Goal: Information Seeking & Learning: Find specific fact

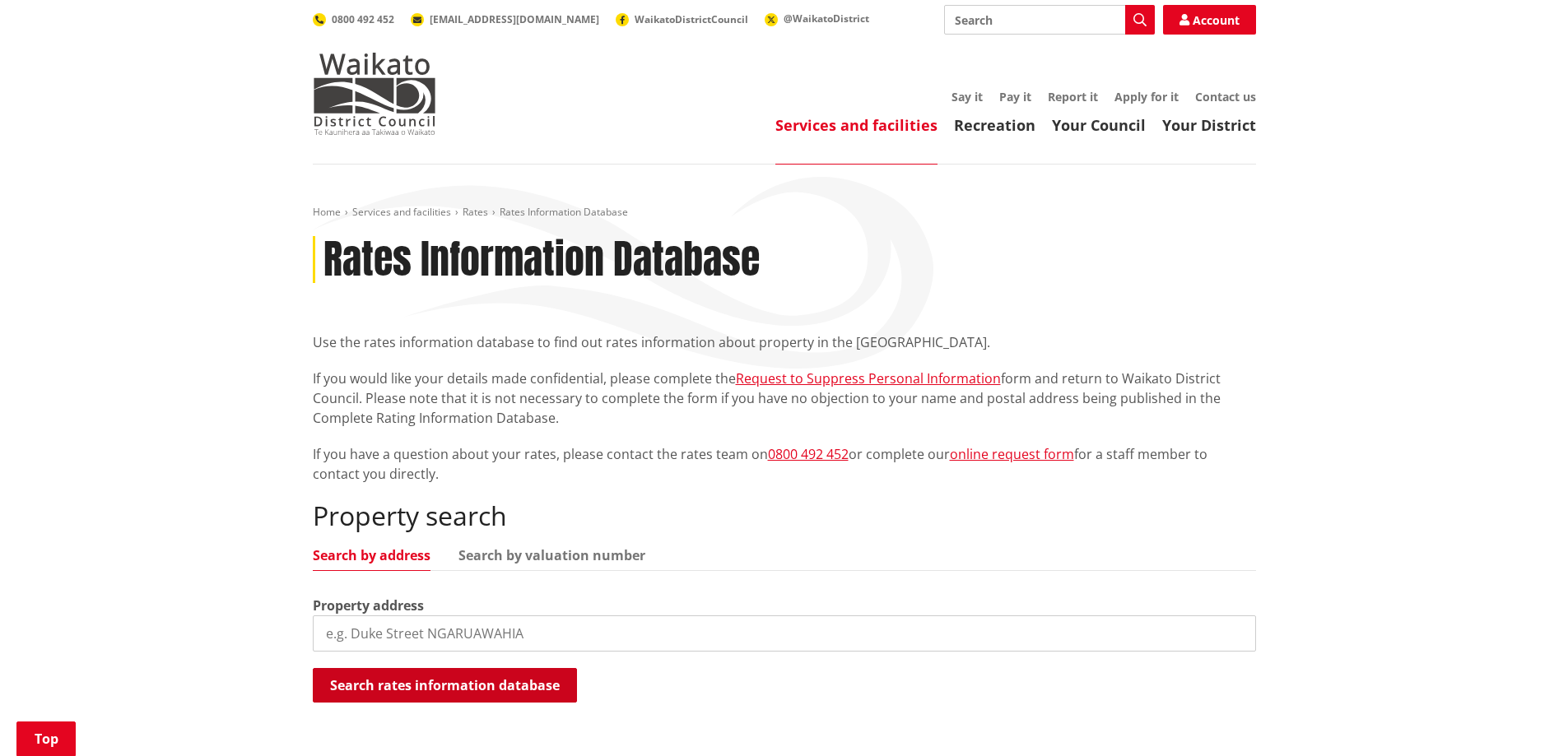
scroll to position [246, 0]
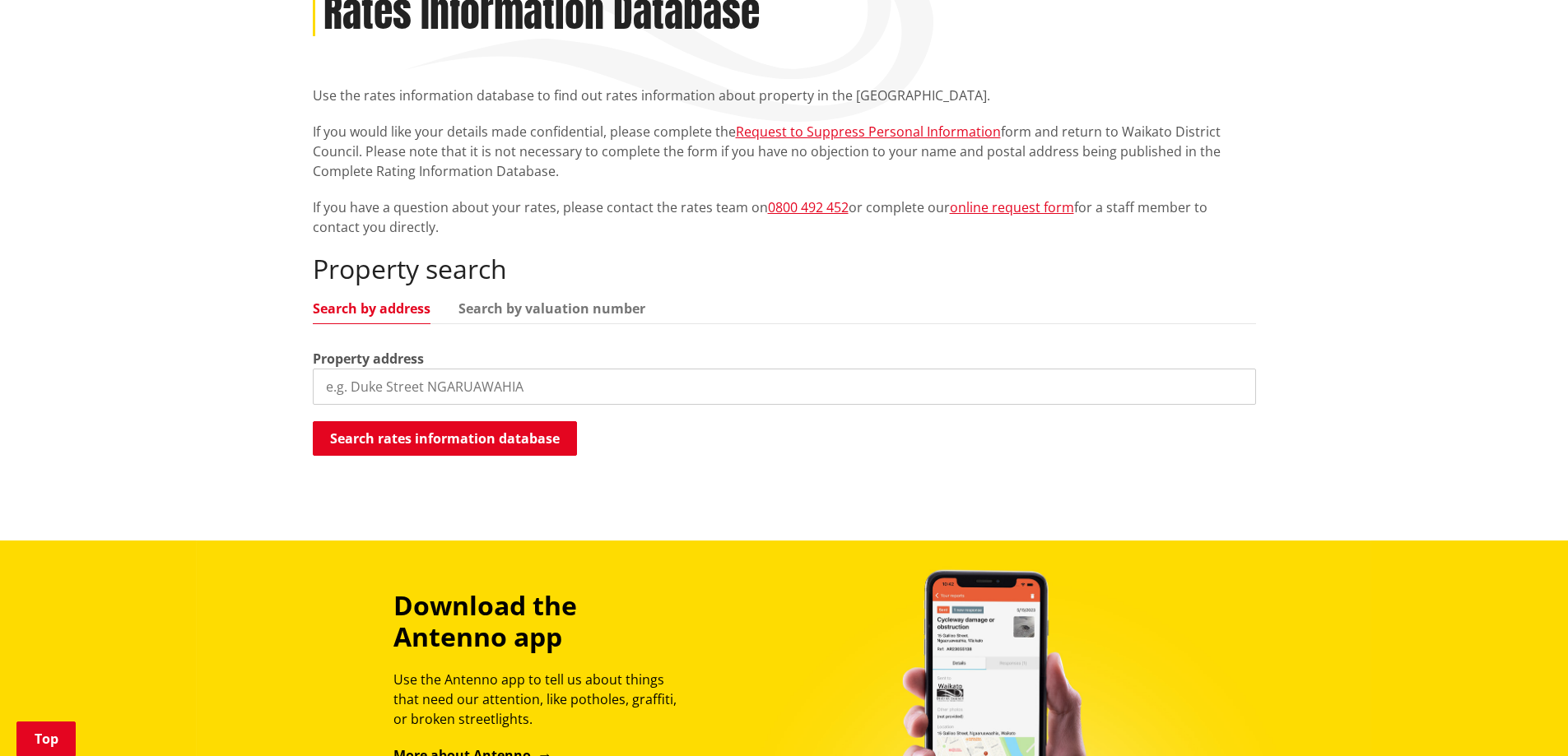
click at [435, 386] on input "search" at bounding box center [784, 386] width 943 height 36
paste input "45a Te Awa Lane, Tamahere"
click at [484, 450] on button "Search rates information database" at bounding box center [445, 438] width 264 height 35
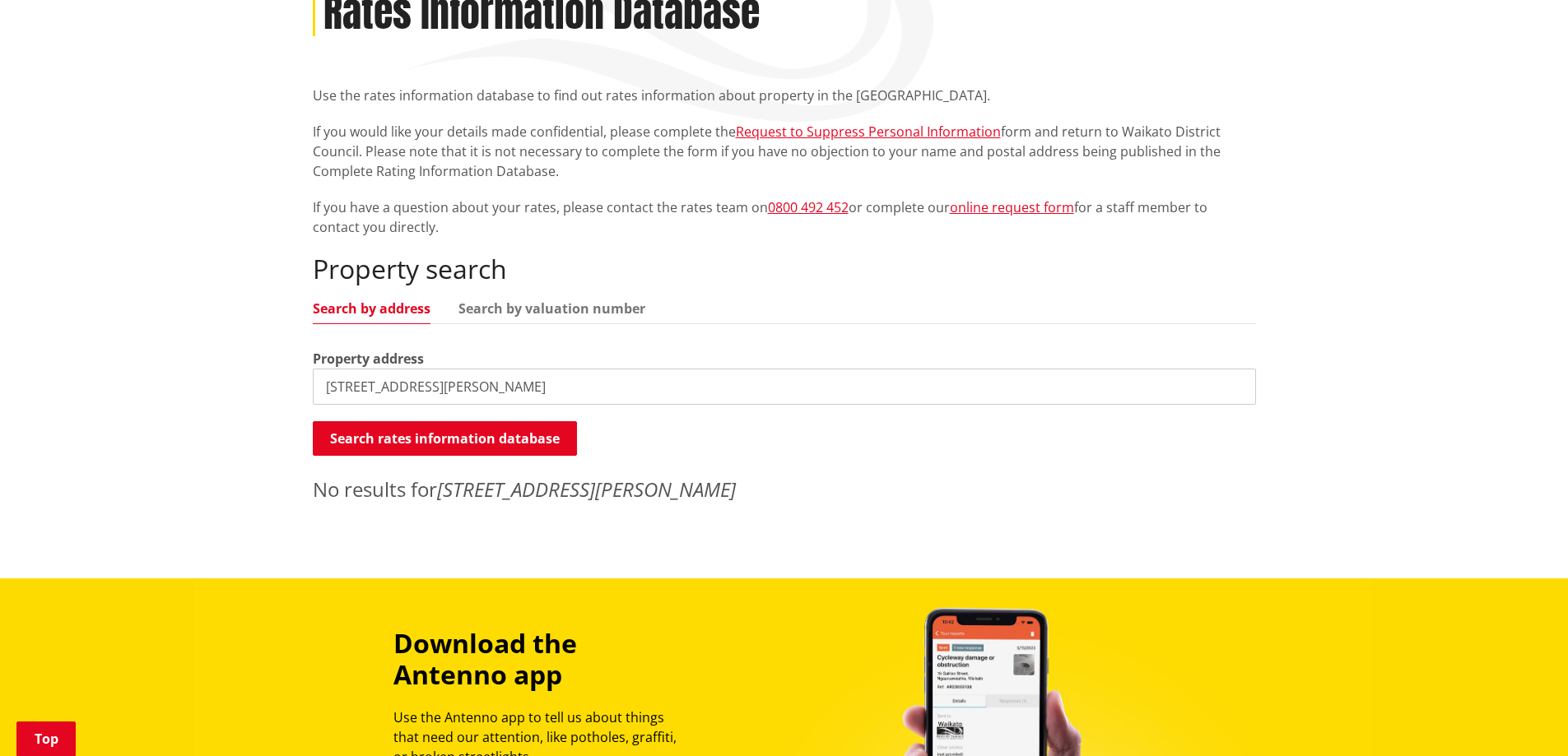
drag, startPoint x: 428, startPoint y: 390, endPoint x: 679, endPoint y: 403, distance: 251.3
click at [679, 403] on input "45a Te Awa Lane, Tamahere" at bounding box center [784, 386] width 943 height 36
type input "45a Te Awa Lane"
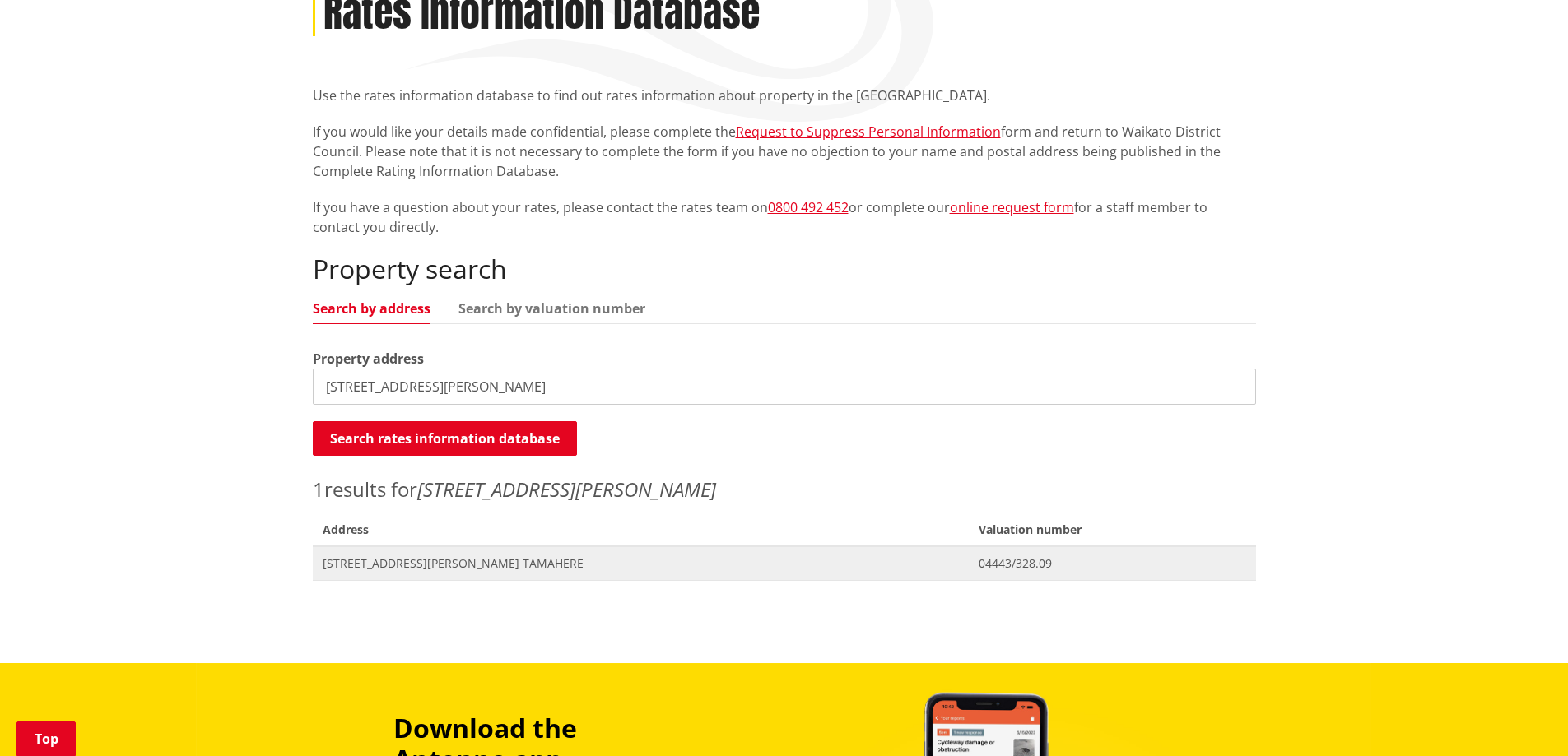
click at [402, 565] on span "[STREET_ADDRESS][PERSON_NAME] TAMAHERE" at bounding box center [641, 563] width 637 height 16
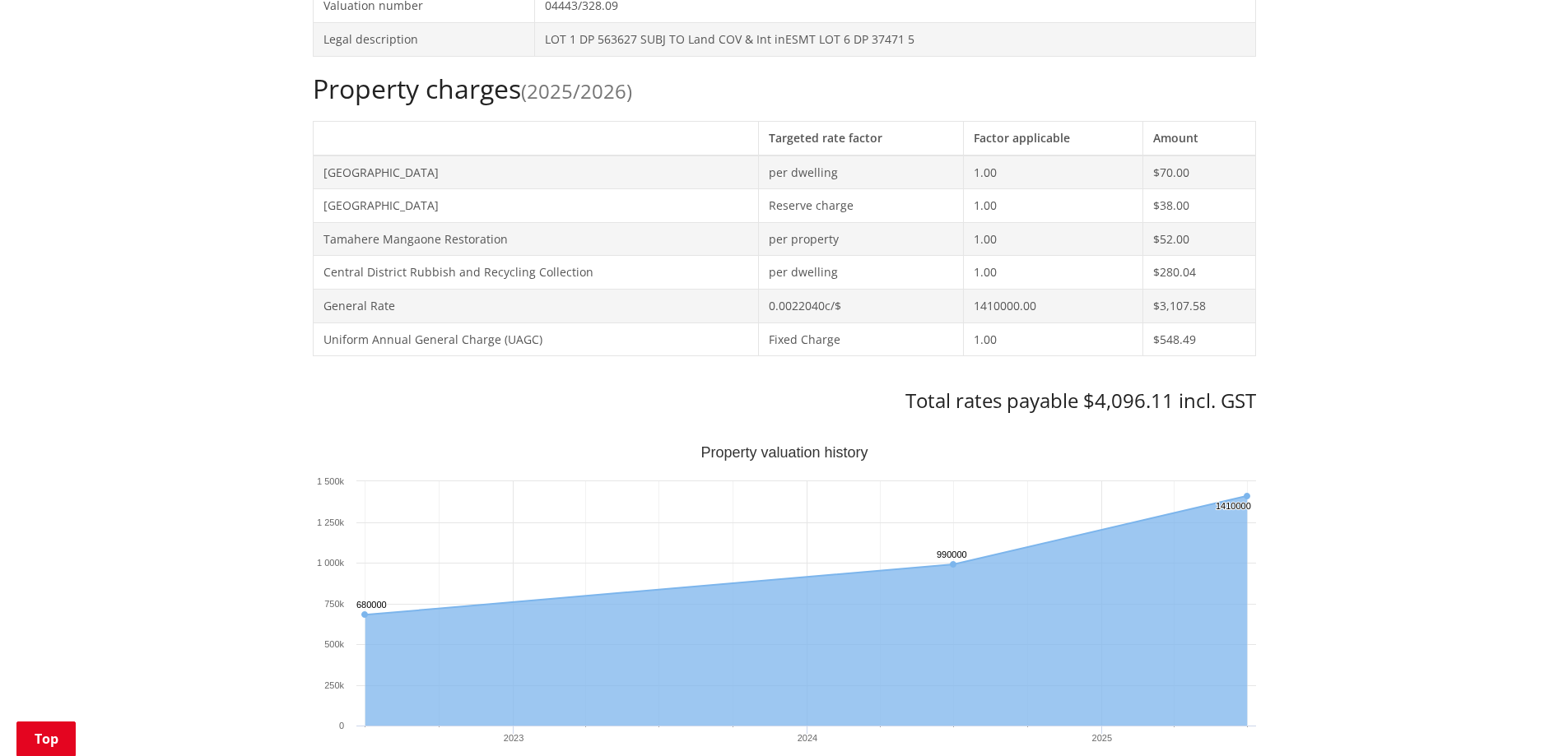
scroll to position [651, 0]
